Goal: Transaction & Acquisition: Purchase product/service

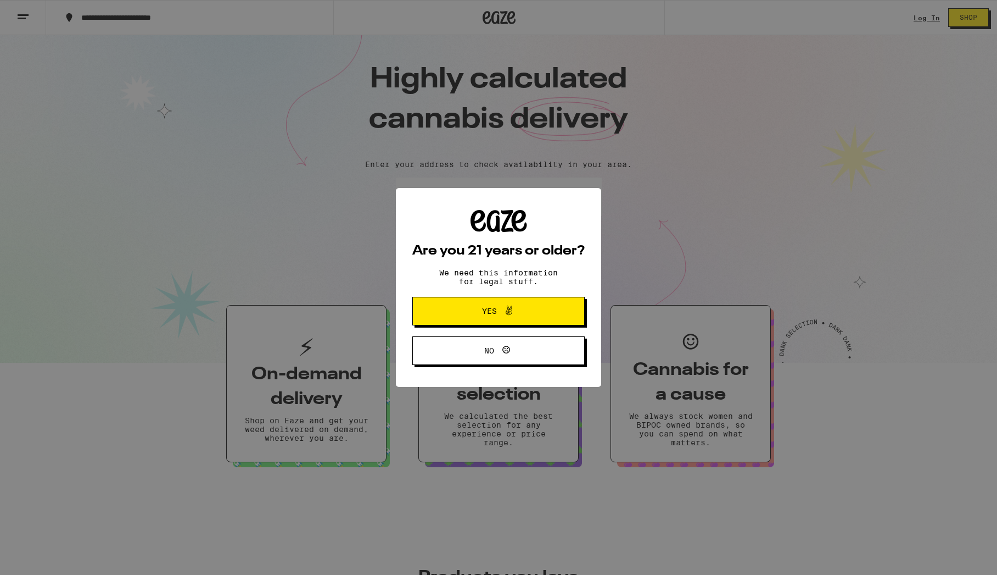
click at [534, 316] on span "Yes" at bounding box center [498, 311] width 83 height 14
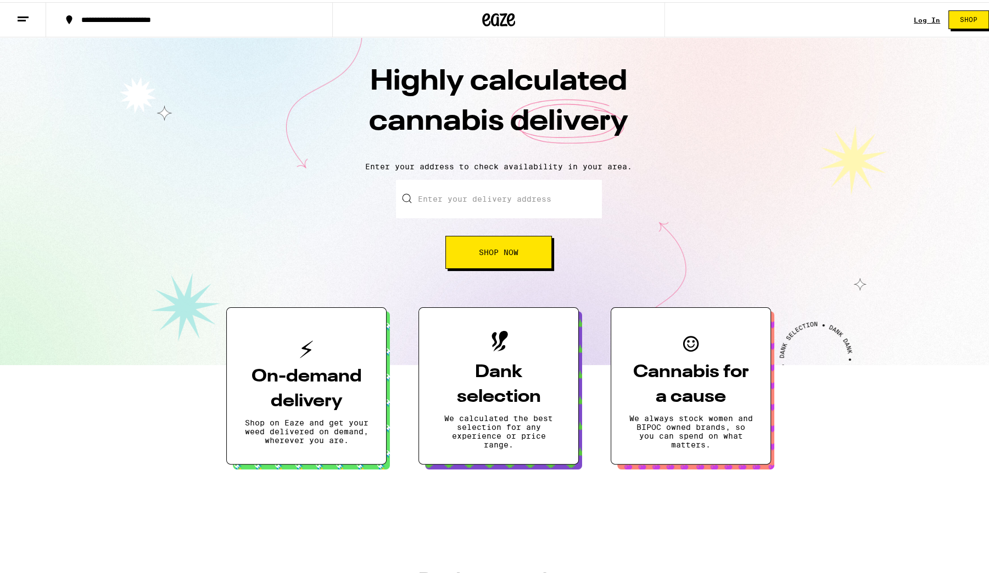
click at [475, 195] on input "Enter your delivery address" at bounding box center [499, 196] width 206 height 38
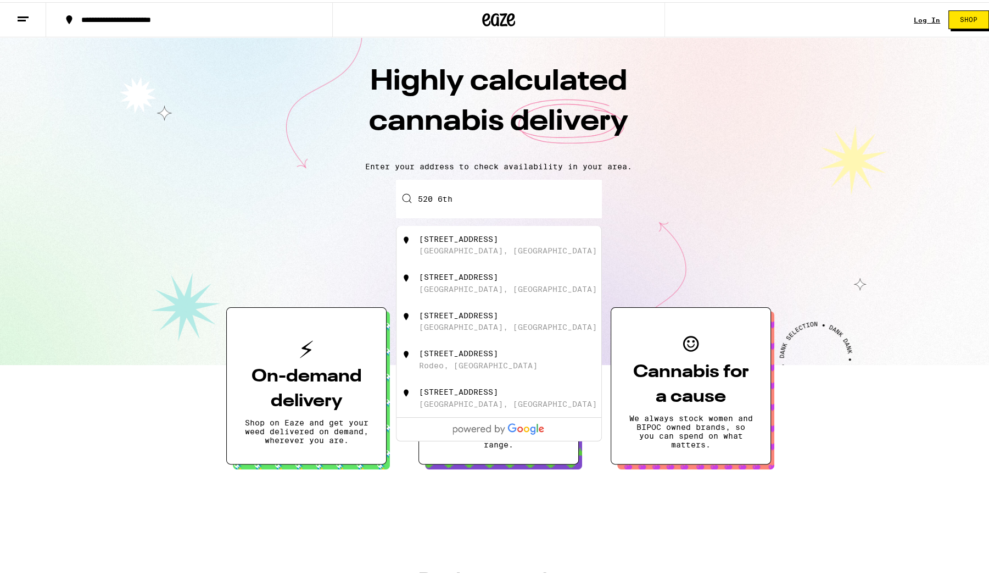
click at [471, 244] on div "[STREET_ADDRESS]" at bounding box center [517, 242] width 196 height 21
type input "[STREET_ADDRESS]"
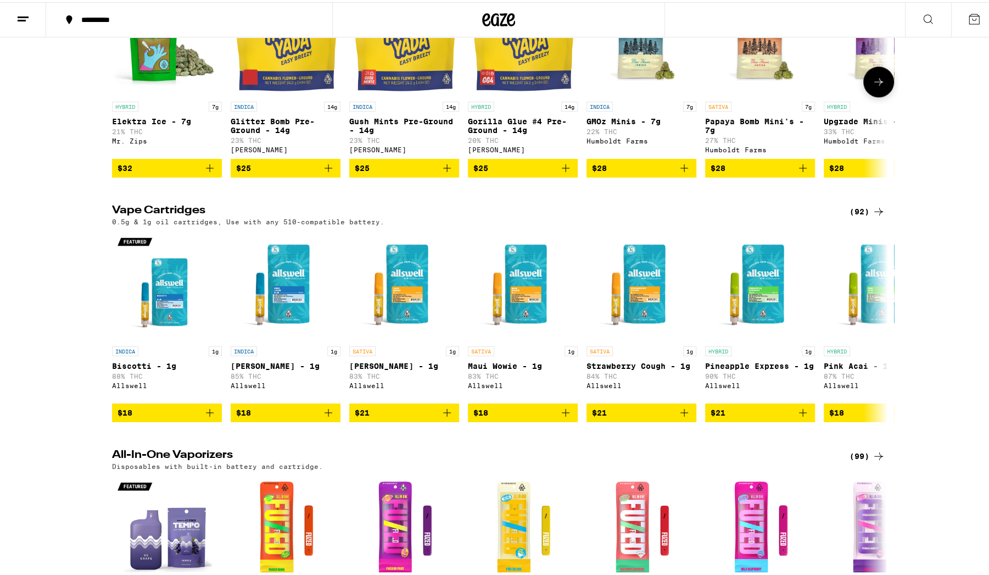
scroll to position [710, 0]
click at [872, 331] on icon at bounding box center [878, 323] width 13 height 13
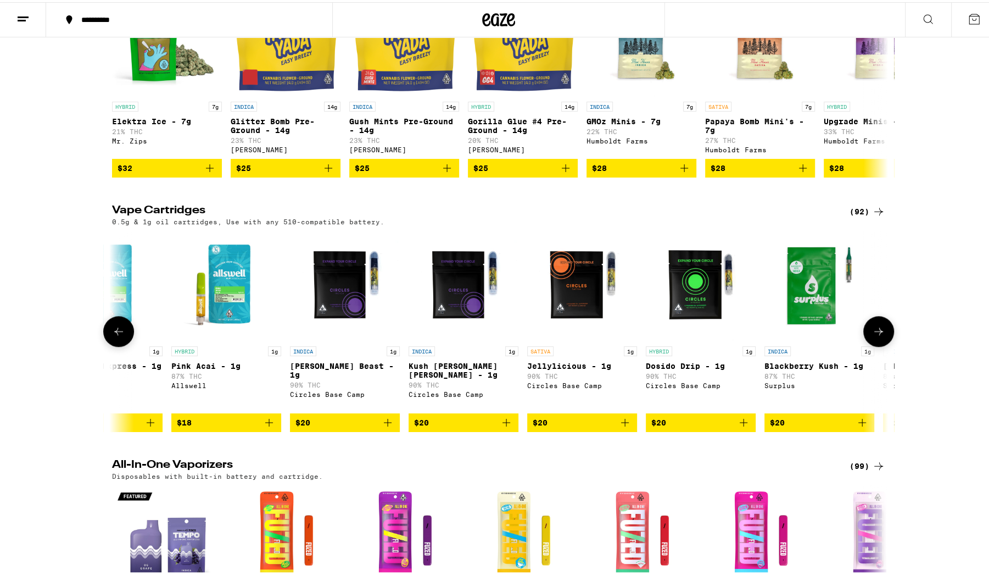
scroll to position [0, 653]
click at [871, 344] on button at bounding box center [878, 329] width 31 height 31
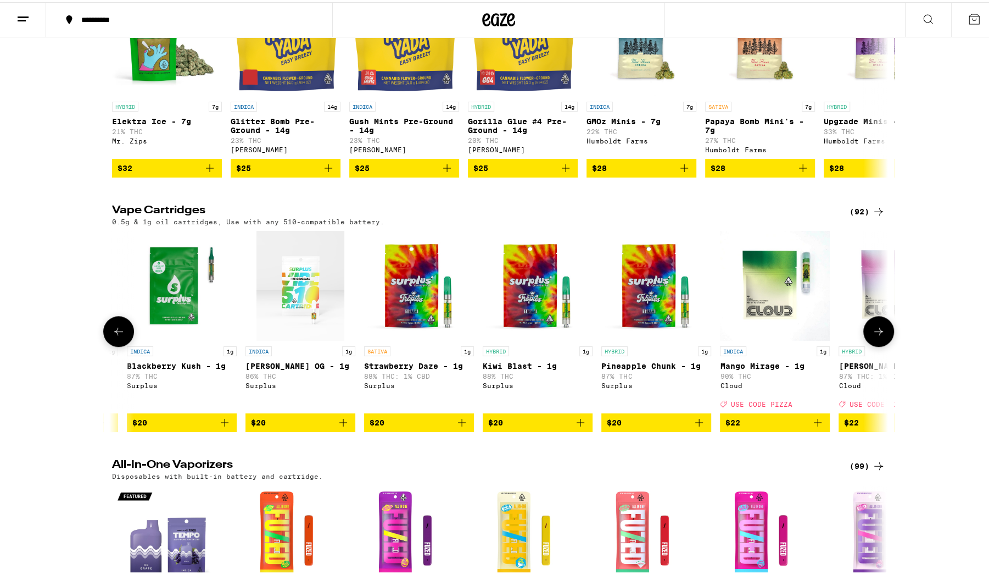
scroll to position [0, 1307]
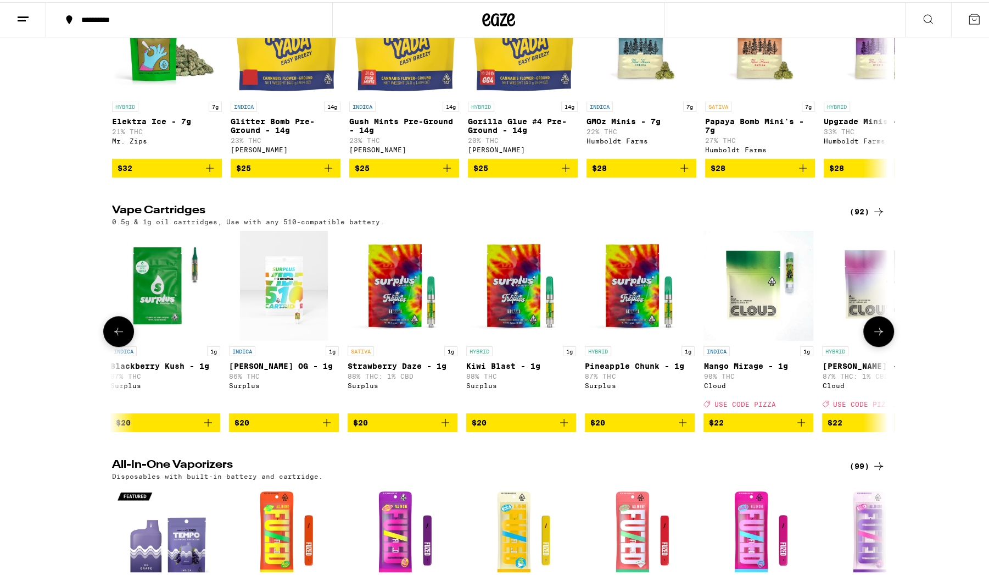
click at [871, 344] on button at bounding box center [878, 329] width 31 height 31
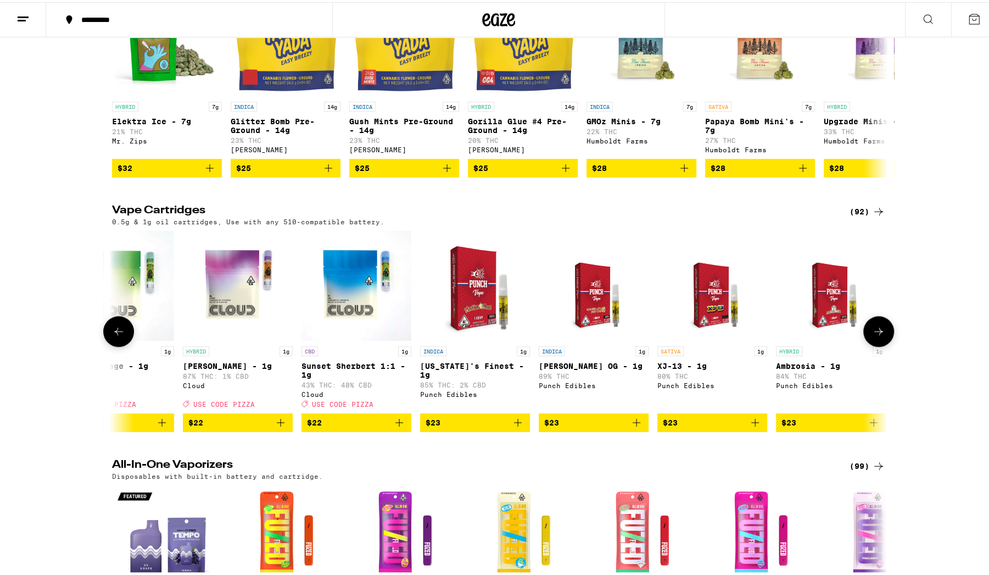
scroll to position [0, 1960]
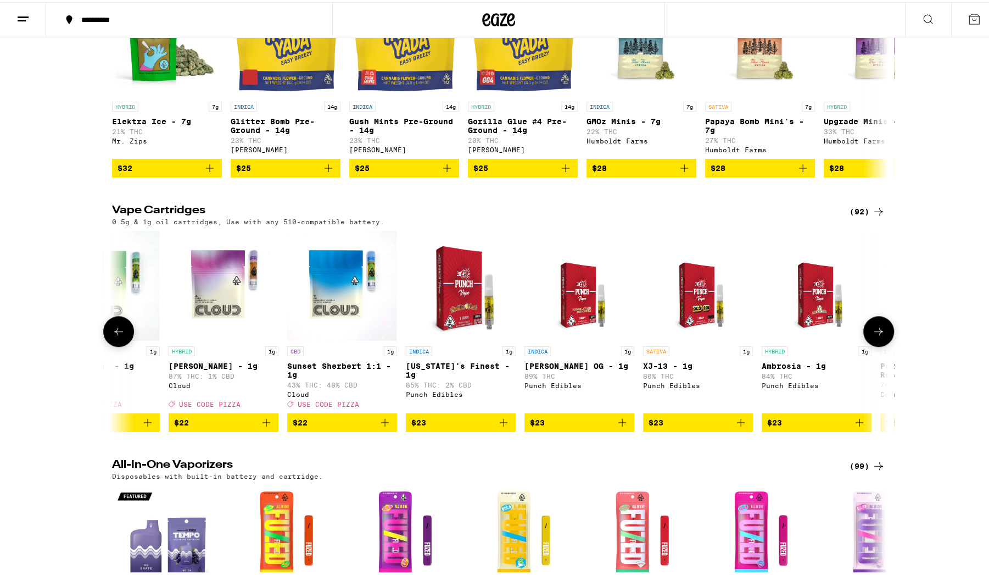
click at [871, 344] on button at bounding box center [878, 329] width 31 height 31
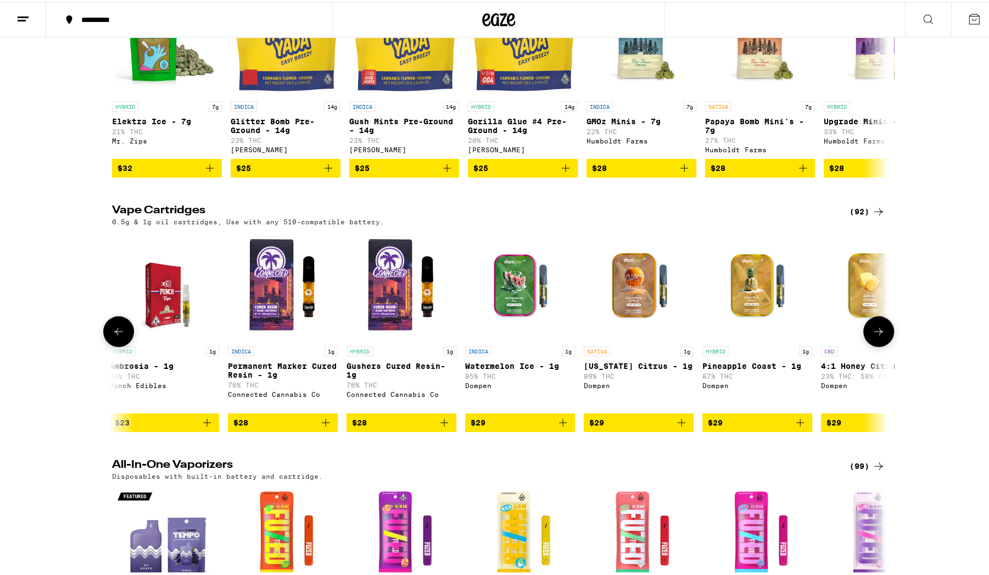
scroll to position [0, 2614]
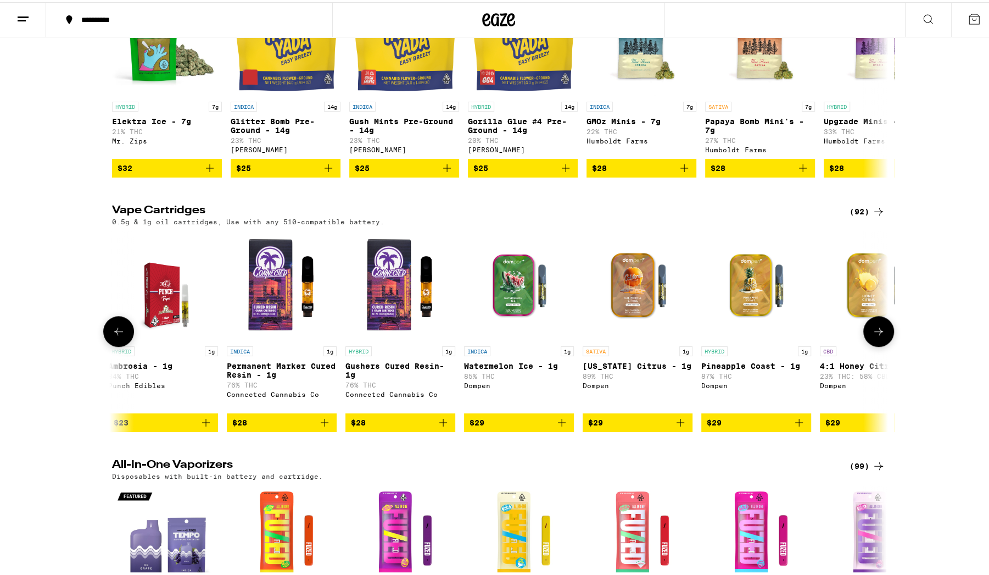
click at [871, 344] on button at bounding box center [878, 329] width 31 height 31
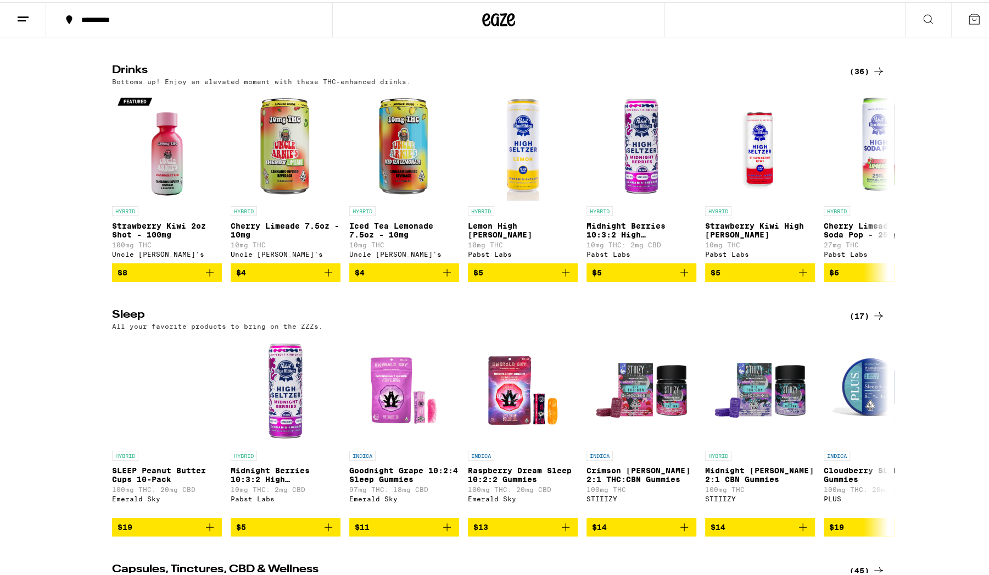
scroll to position [2818, 0]
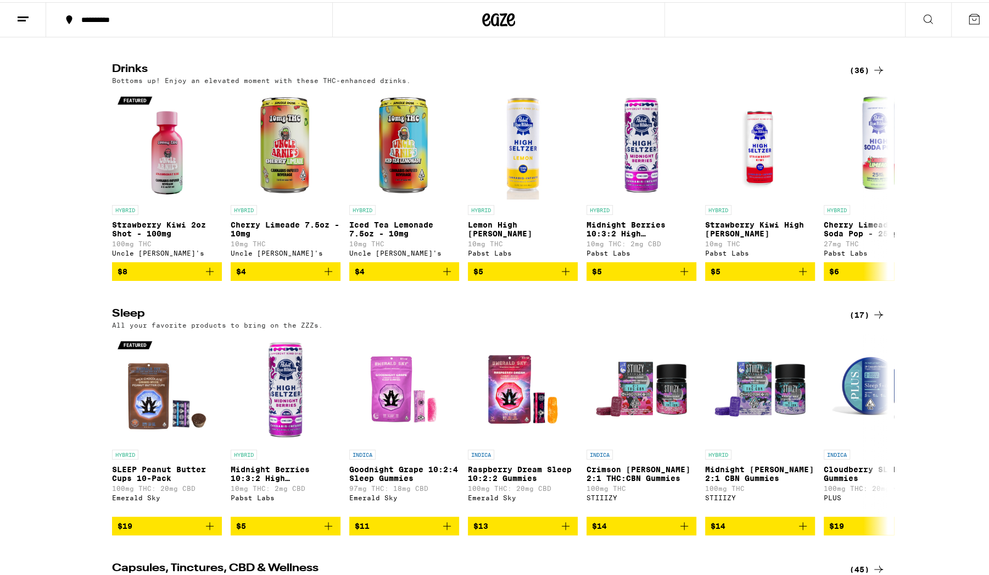
click at [860, 75] on div "(36)" at bounding box center [868, 68] width 36 height 13
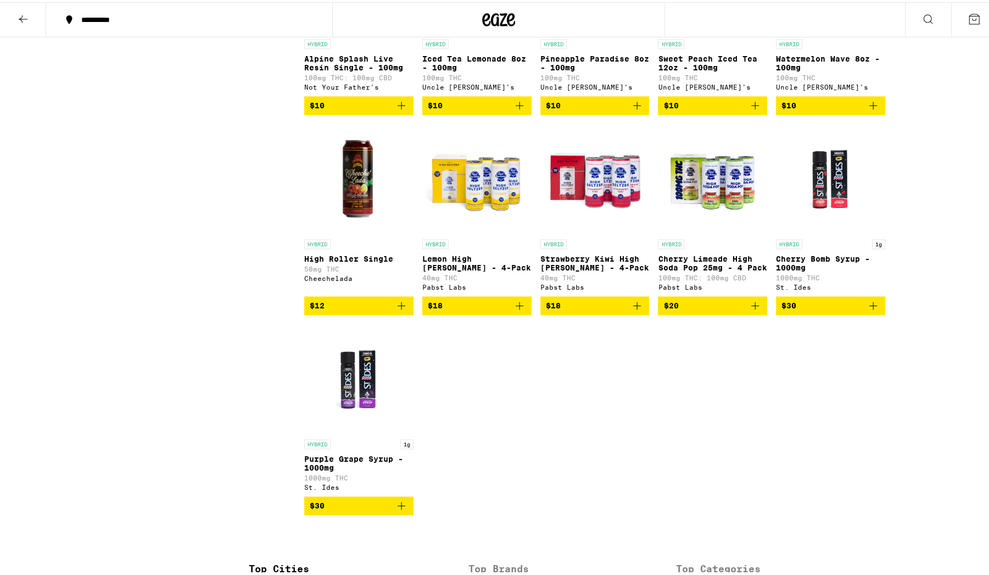
scroll to position [1226, 0]
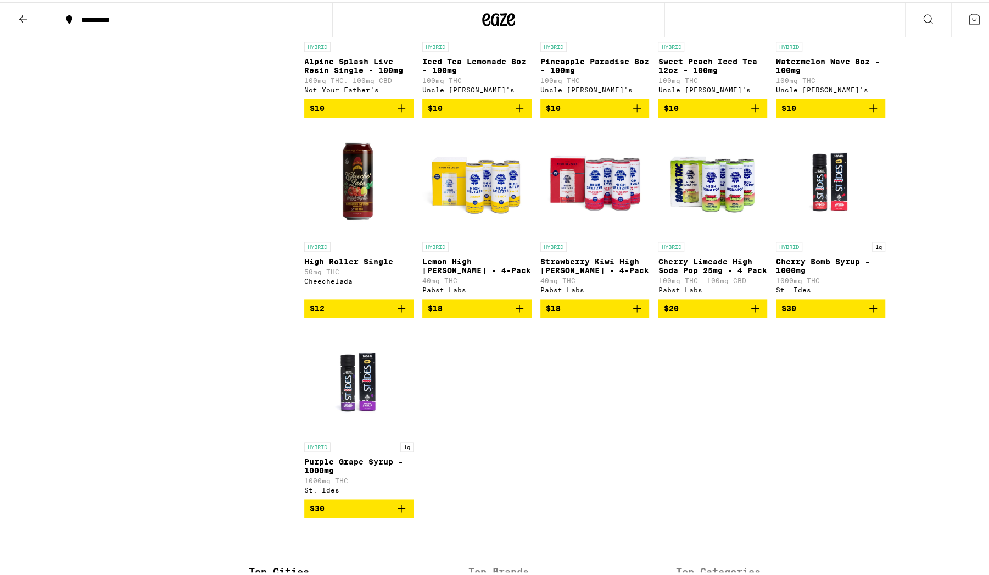
click at [513, 313] on icon "Add to bag" at bounding box center [519, 305] width 13 height 13
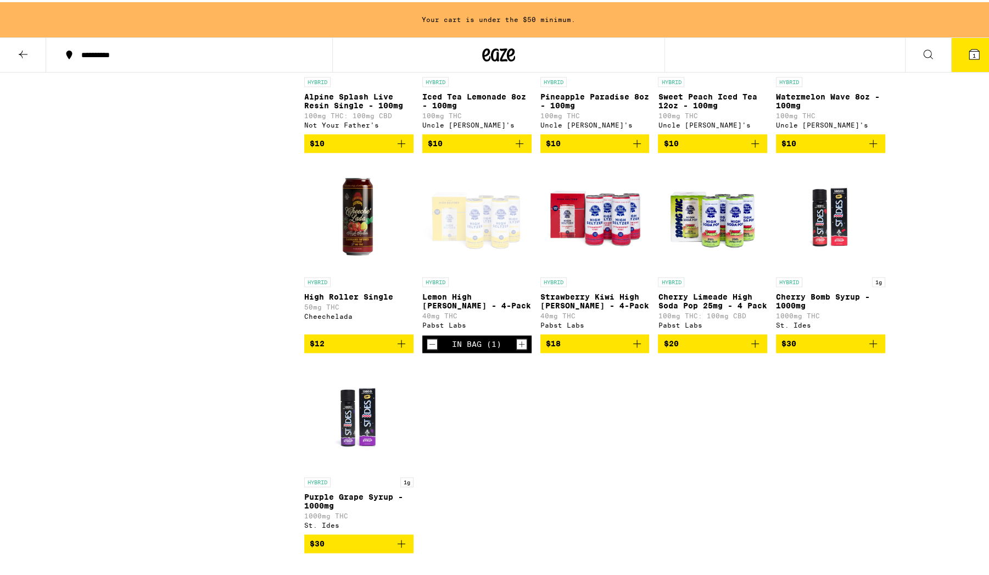
scroll to position [1261, 0]
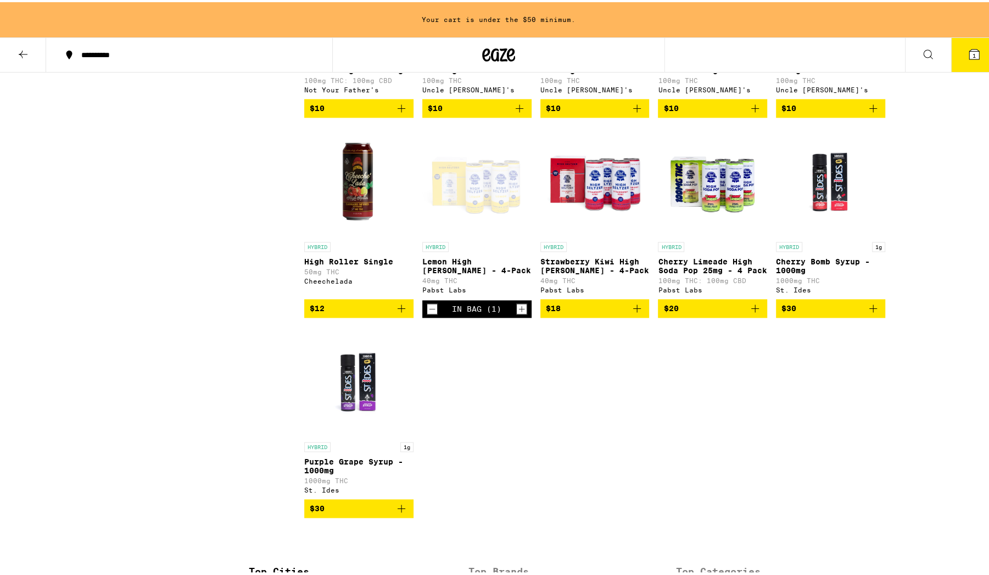
click at [634, 313] on icon "Add to bag" at bounding box center [637, 305] width 13 height 13
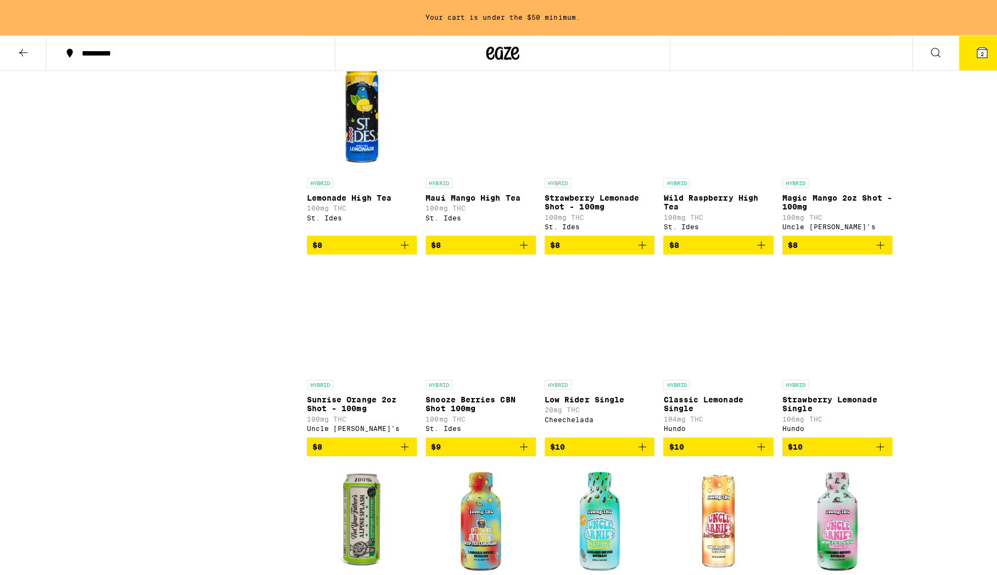
scroll to position [725, 0]
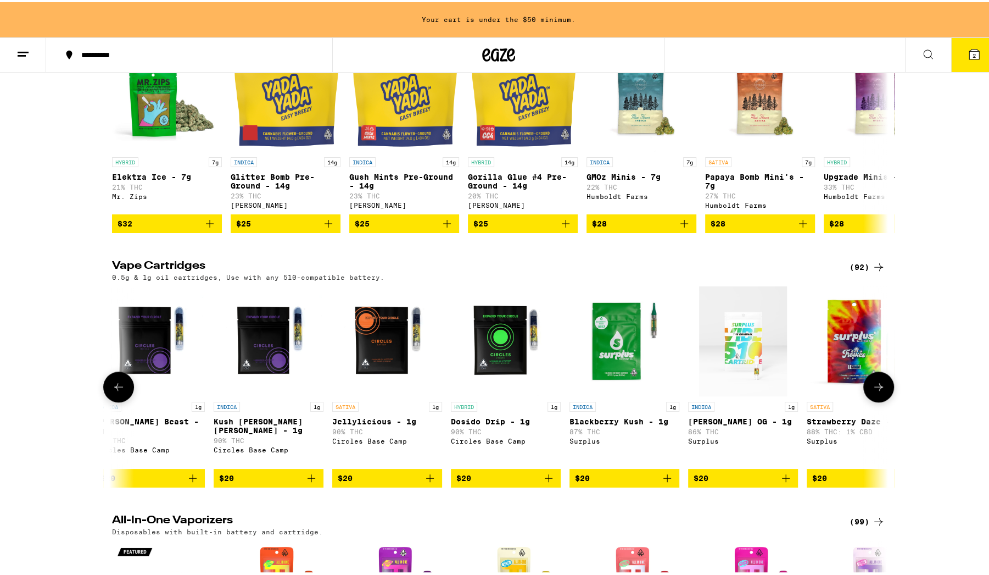
scroll to position [0, 848]
click at [868, 400] on button at bounding box center [878, 384] width 31 height 31
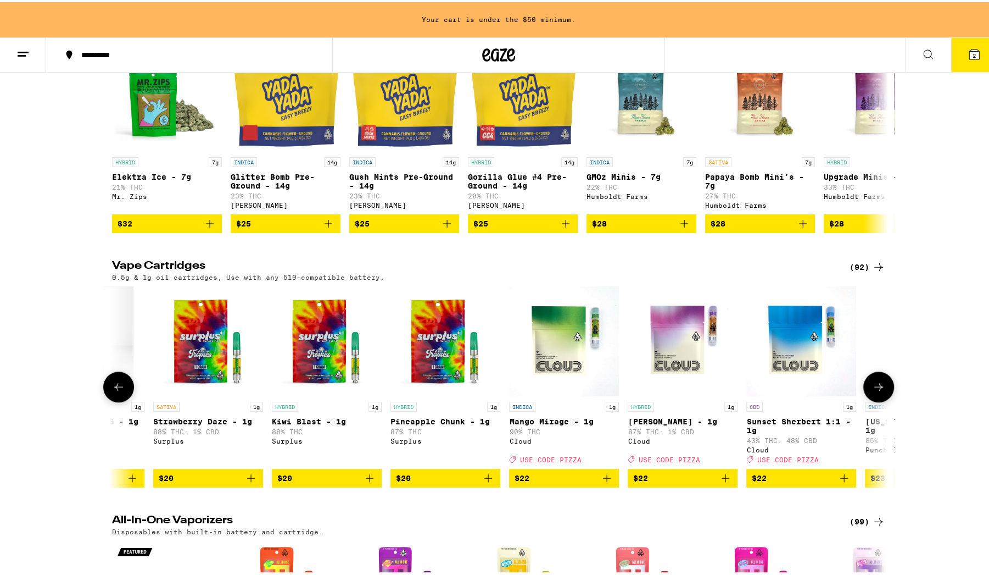
click at [868, 400] on button at bounding box center [878, 384] width 31 height 31
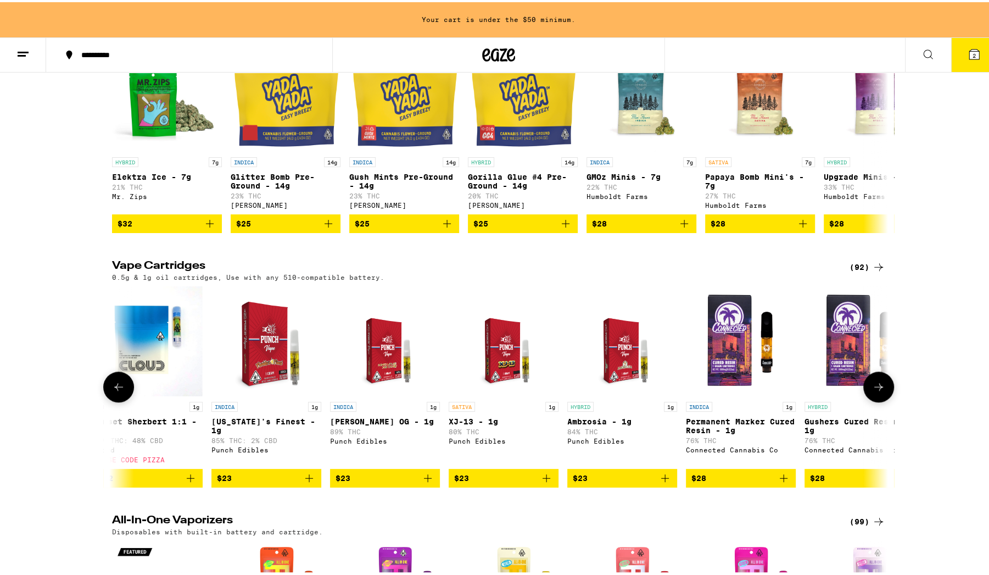
click at [868, 400] on button at bounding box center [878, 384] width 31 height 31
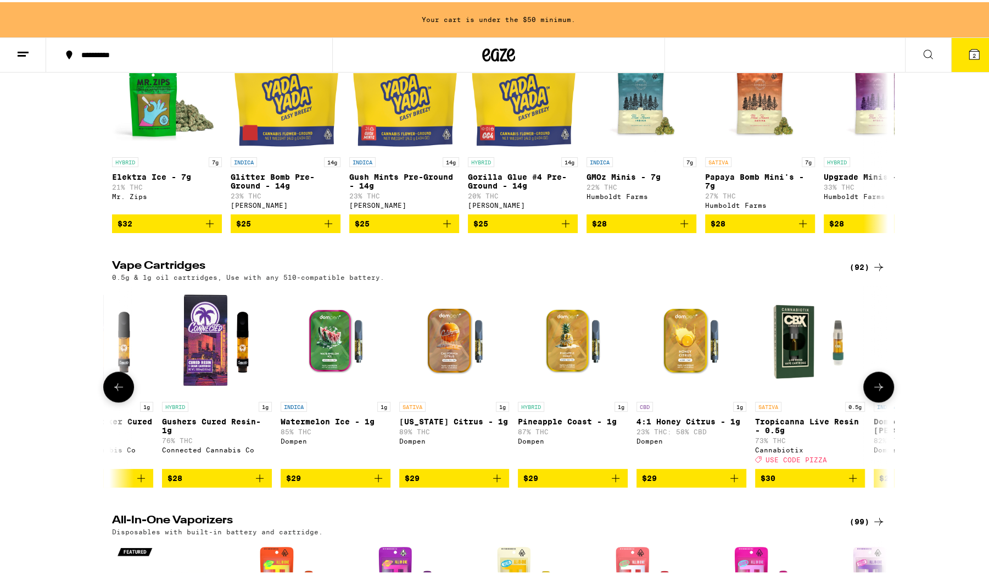
scroll to position [0, 2808]
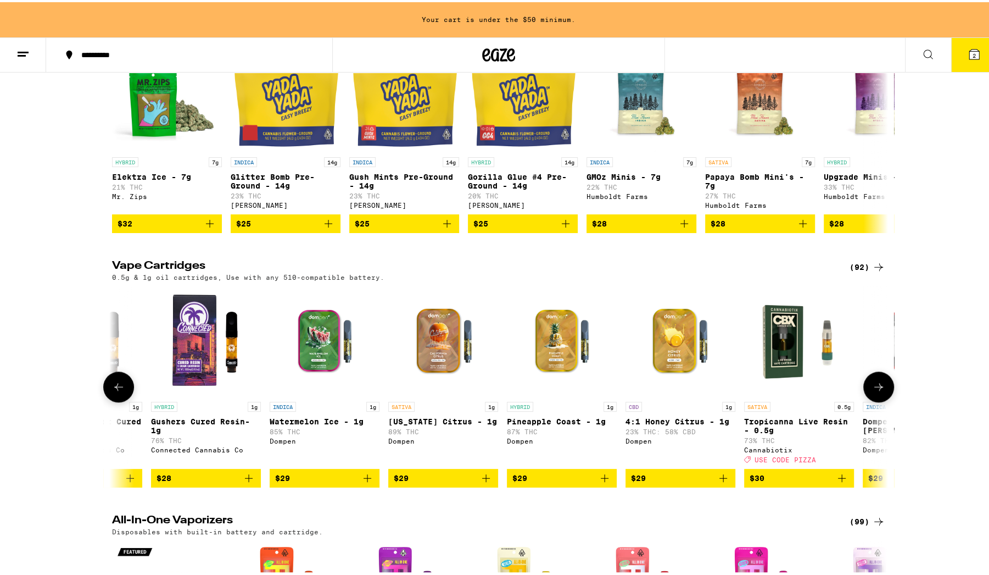
click at [718, 482] on icon "Add to bag" at bounding box center [723, 475] width 13 height 13
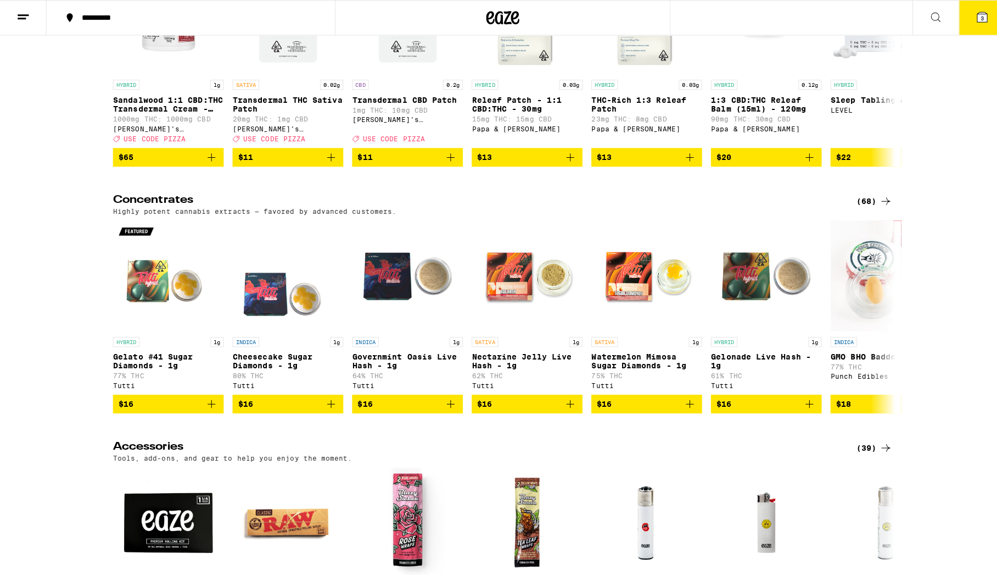
scroll to position [3443, 0]
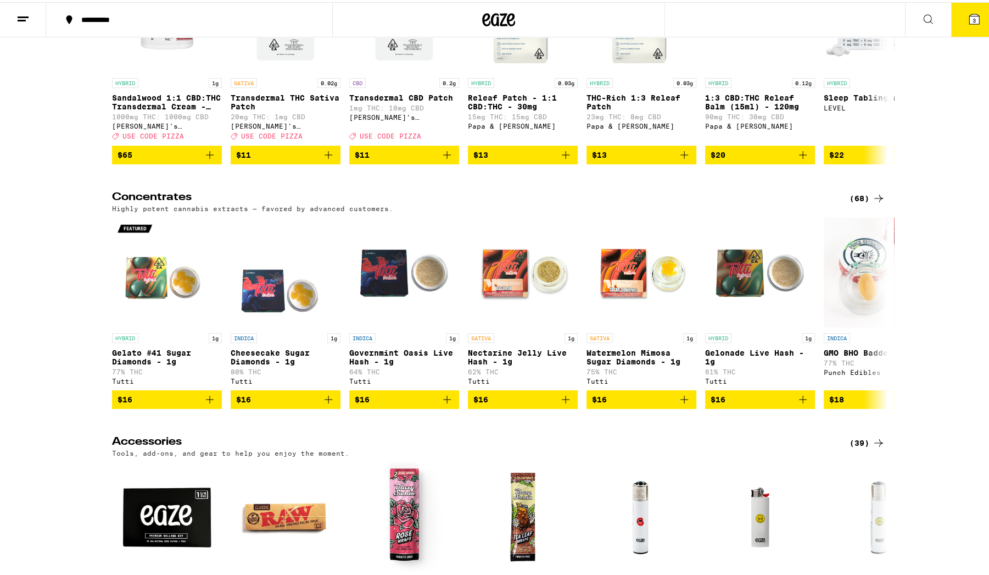
click at [16, 26] on button at bounding box center [23, 18] width 46 height 35
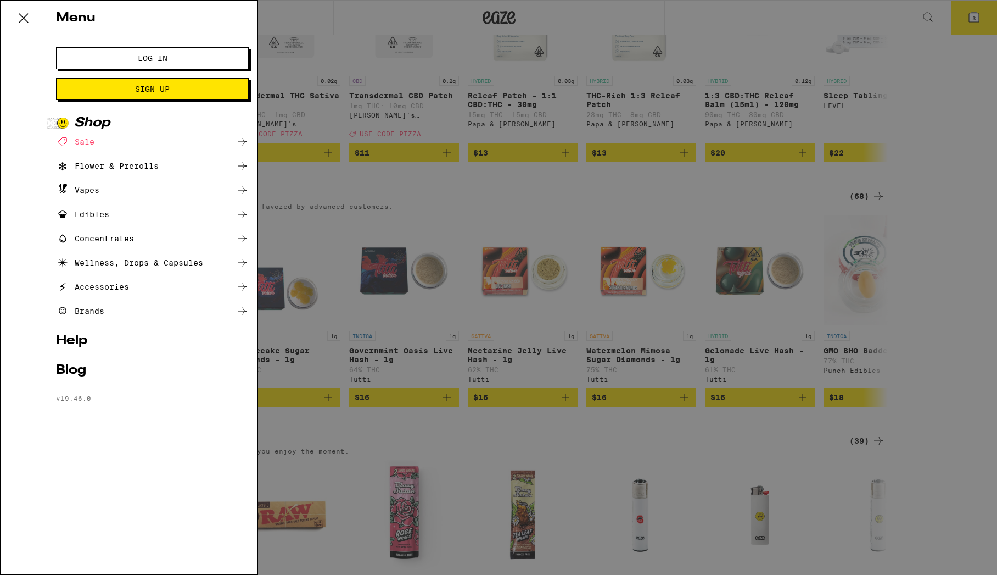
click at [143, 58] on span "Log In" at bounding box center [153, 58] width 30 height 8
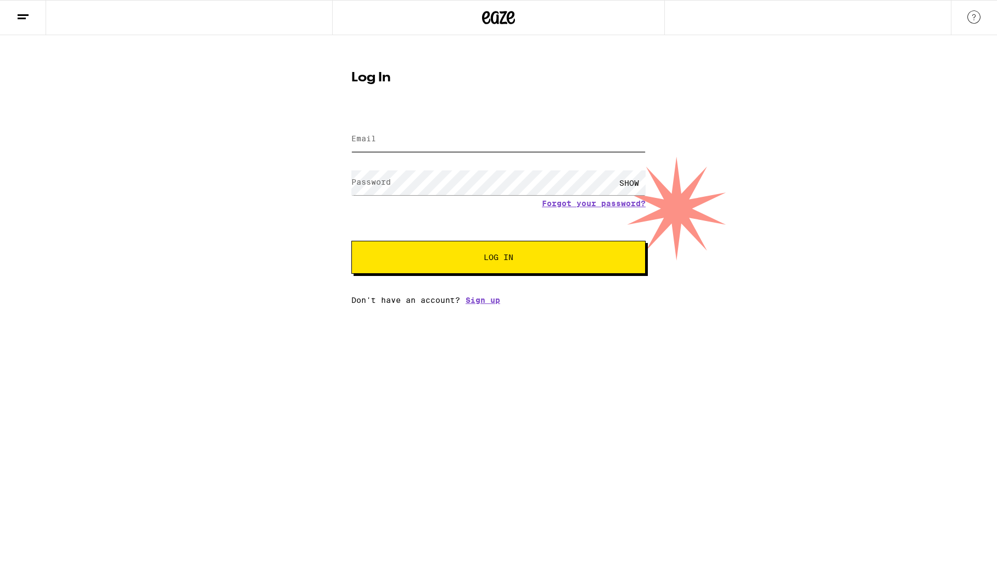
click at [392, 145] on input "Email" at bounding box center [499, 139] width 294 height 25
type input "[EMAIL_ADDRESS][DOMAIN_NAME]"
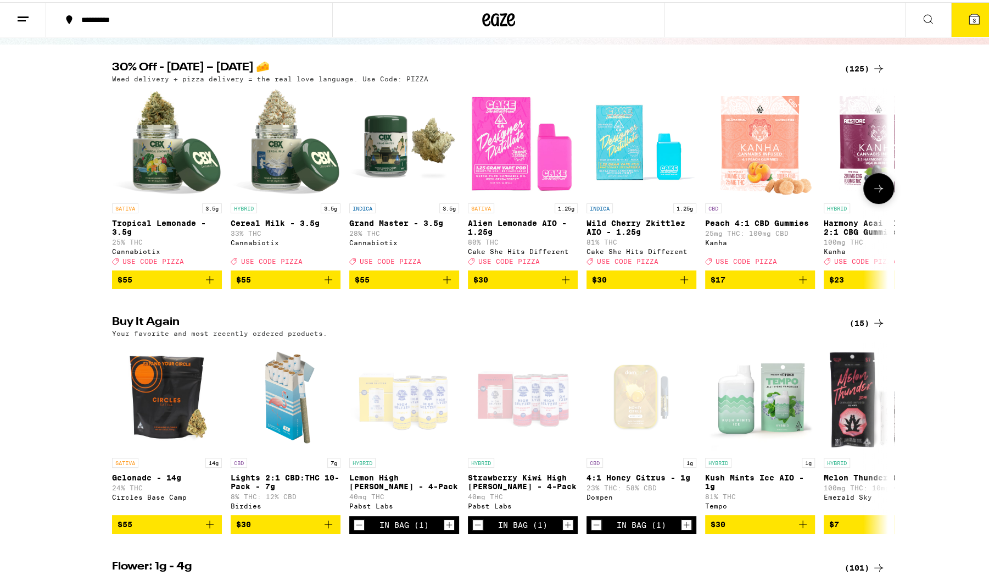
scroll to position [97, 0]
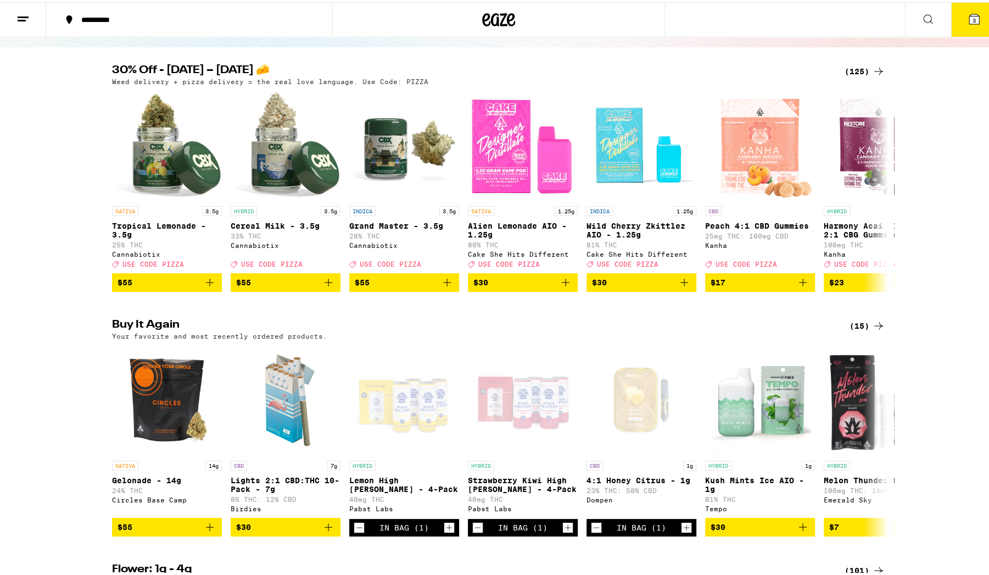
click at [969, 16] on icon at bounding box center [974, 17] width 10 height 10
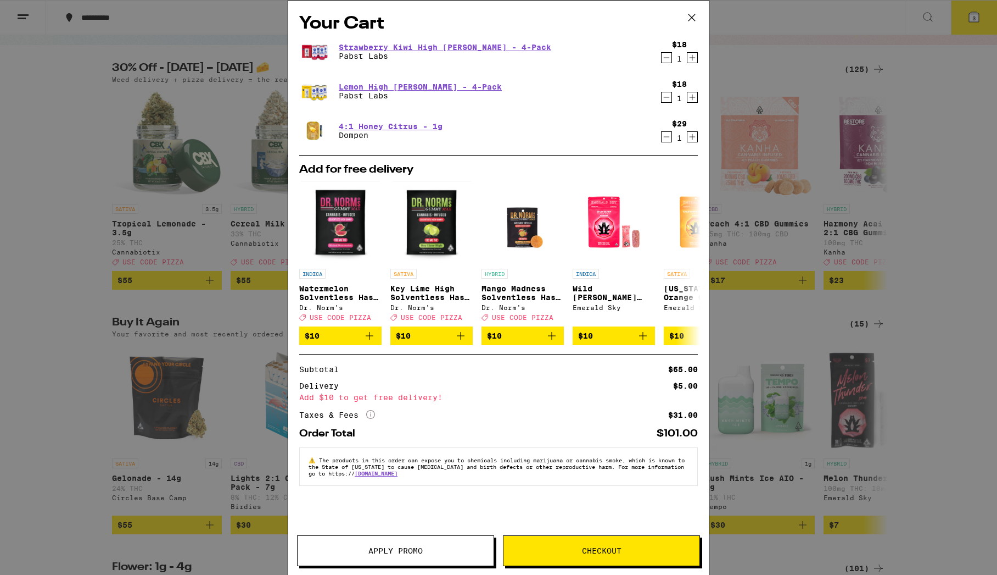
click at [879, 182] on div "Your Cart Strawberry Kiwi High [PERSON_NAME] - 4-Pack Pabst Labs $18 1 Lemon Hi…" at bounding box center [498, 287] width 997 height 575
